Goal: Check status: Check status

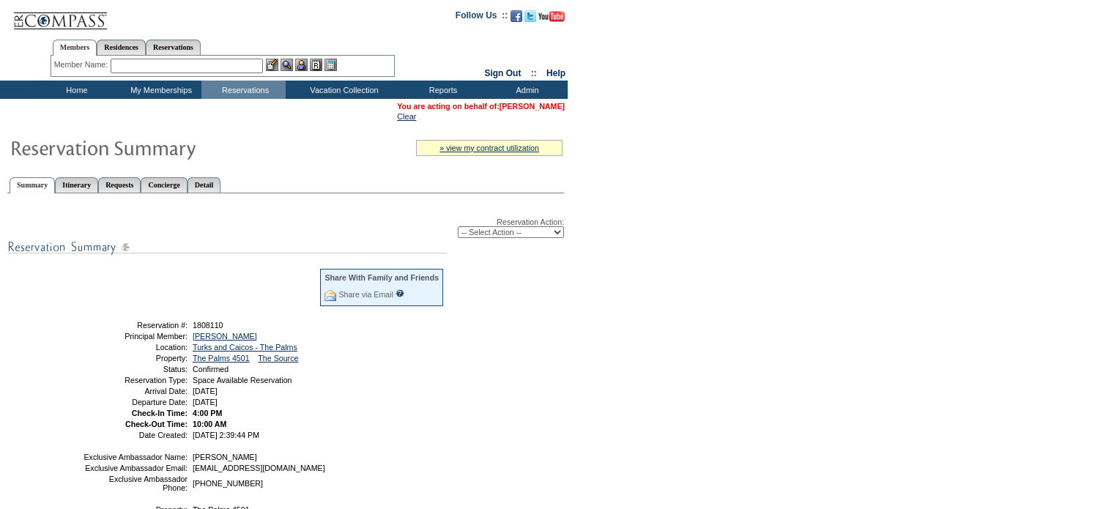
click at [513, 105] on link "[PERSON_NAME]" at bounding box center [532, 106] width 65 height 9
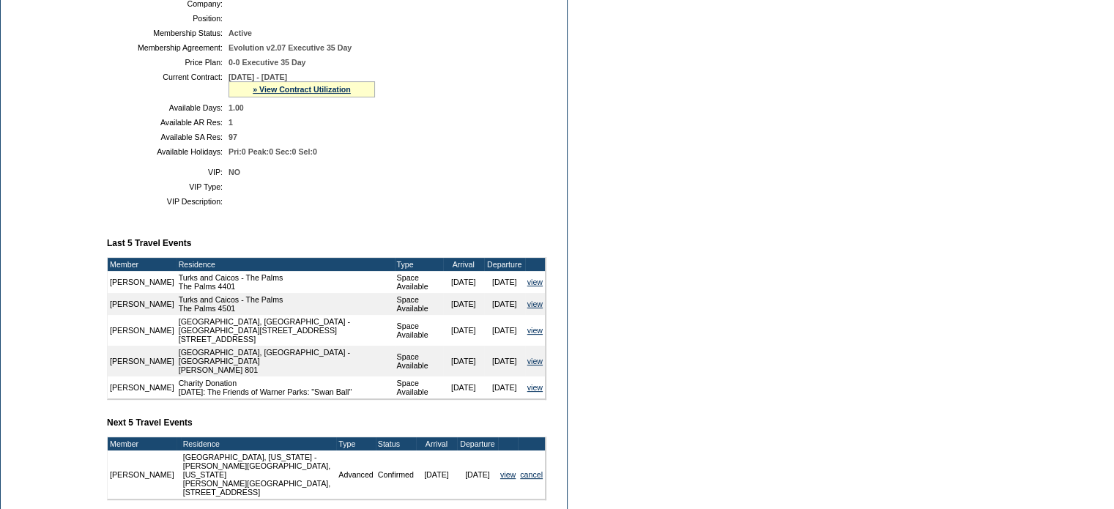
scroll to position [283, 0]
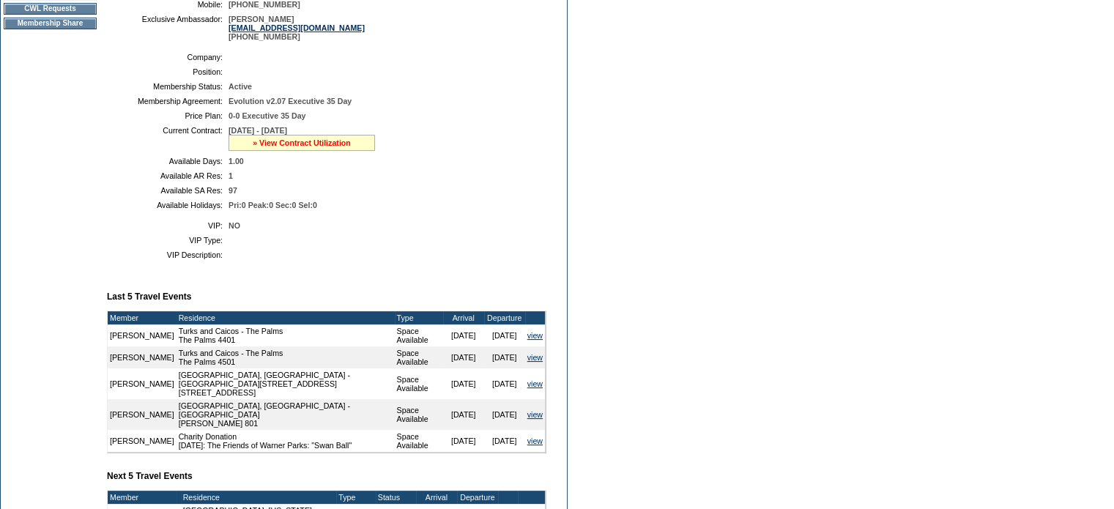
click at [269, 147] on link "» View Contract Utilization" at bounding box center [302, 142] width 98 height 9
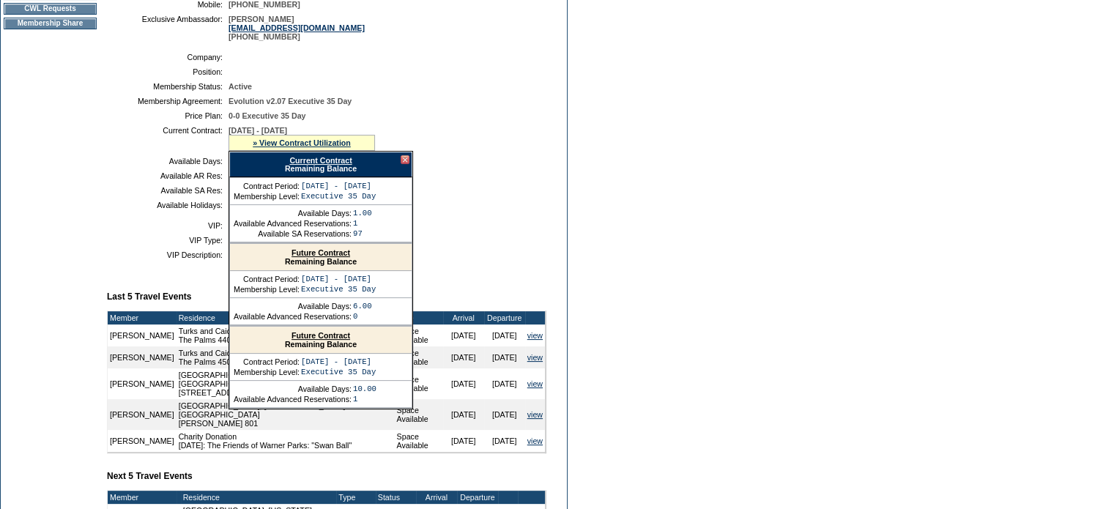
click at [294, 165] on link "Current Contract" at bounding box center [320, 160] width 62 height 9
click at [86, 227] on td "Dashboard Personal Info Business Info Address Info Web Access Notes Current Res…" at bounding box center [50, 231] width 99 height 749
click at [503, 230] on td "NO" at bounding box center [385, 225] width 312 height 9
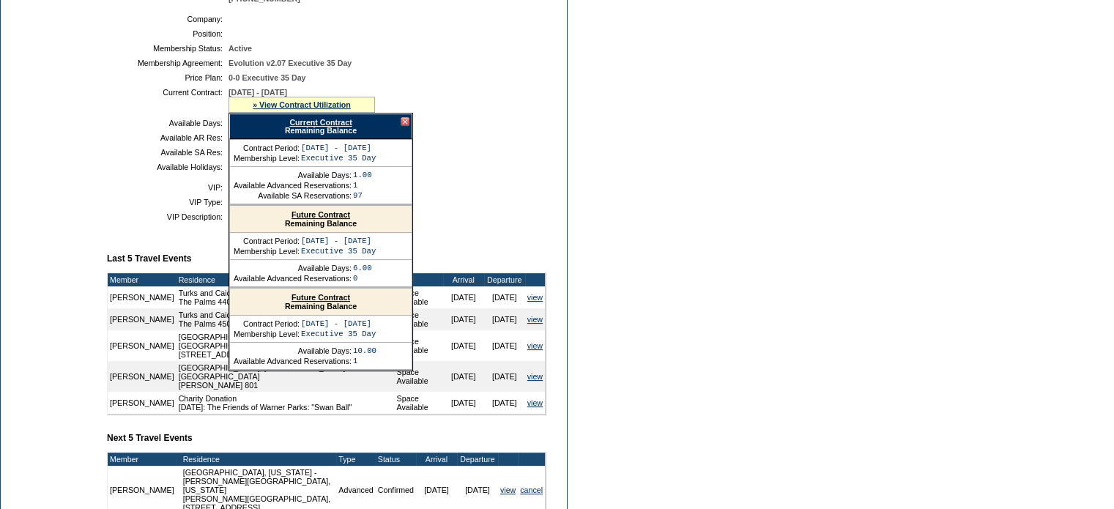
click at [401, 126] on div at bounding box center [405, 121] width 9 height 9
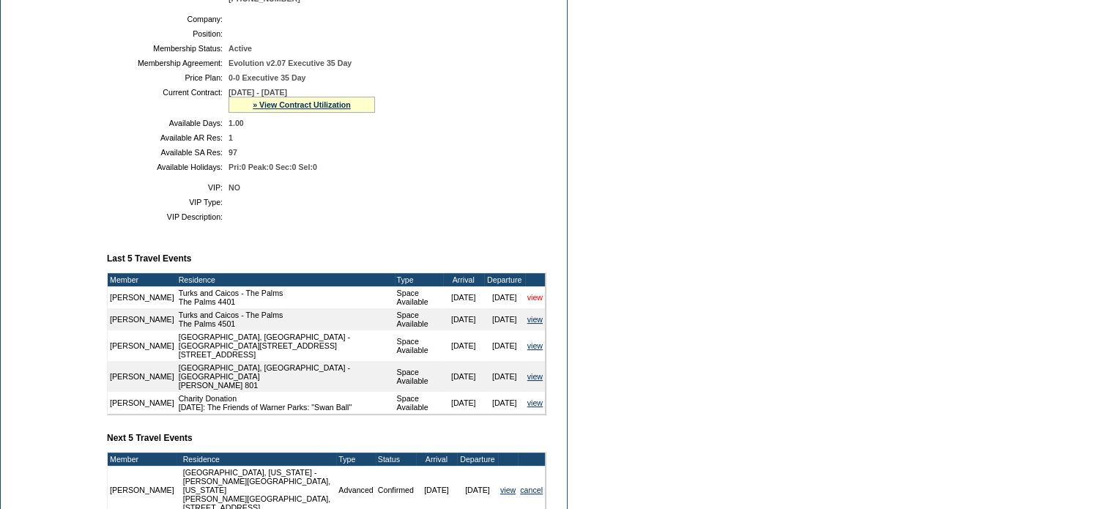
click at [532, 302] on link "view" at bounding box center [534, 297] width 15 height 9
